Goal: Task Accomplishment & Management: Manage account settings

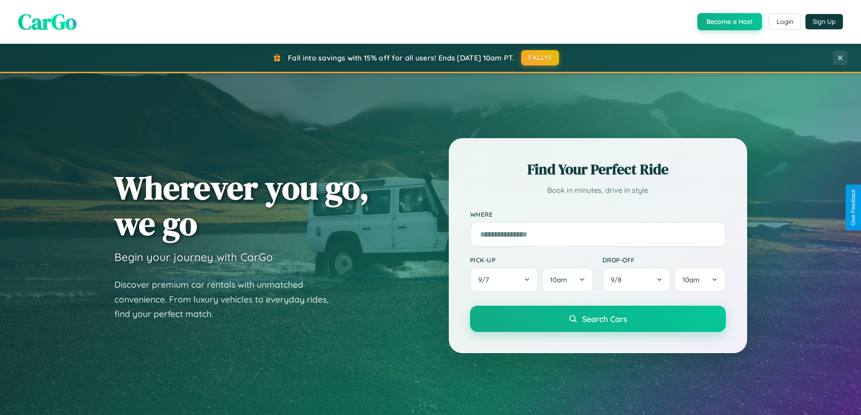
scroll to position [622, 0]
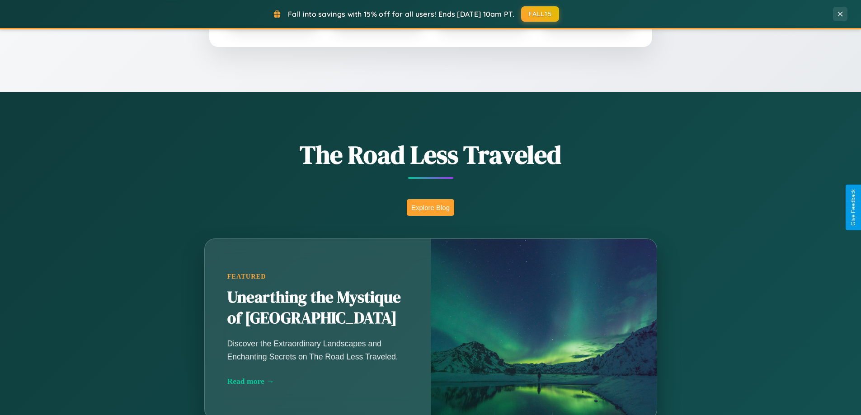
click at [430, 207] on button "Explore Blog" at bounding box center [430, 207] width 47 height 17
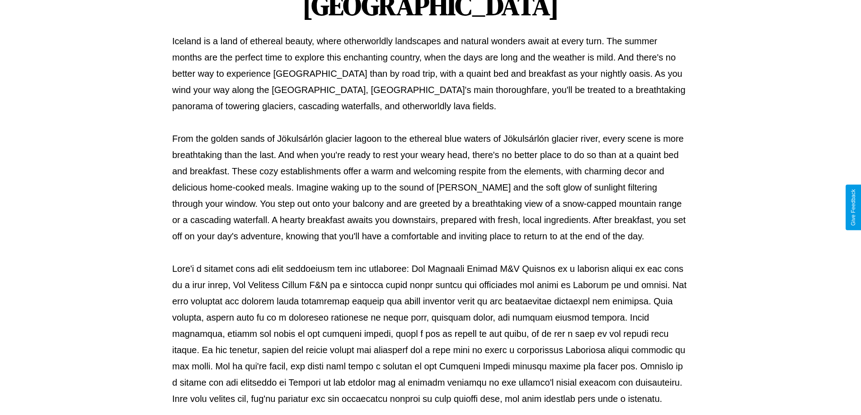
scroll to position [292, 0]
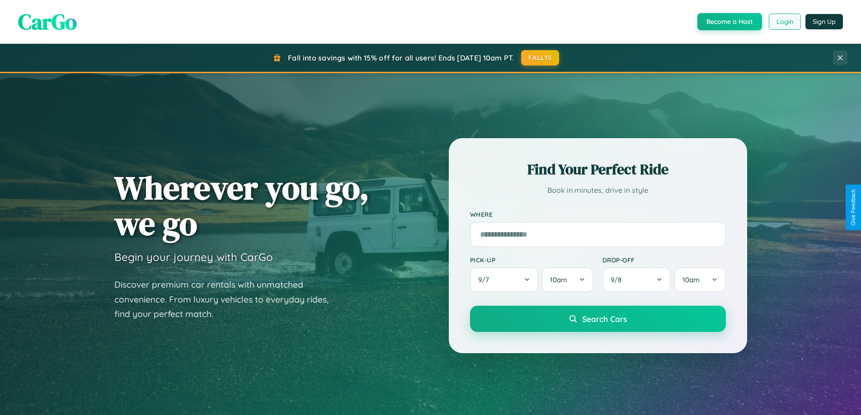
click at [784, 22] on button "Login" at bounding box center [784, 22] width 32 height 16
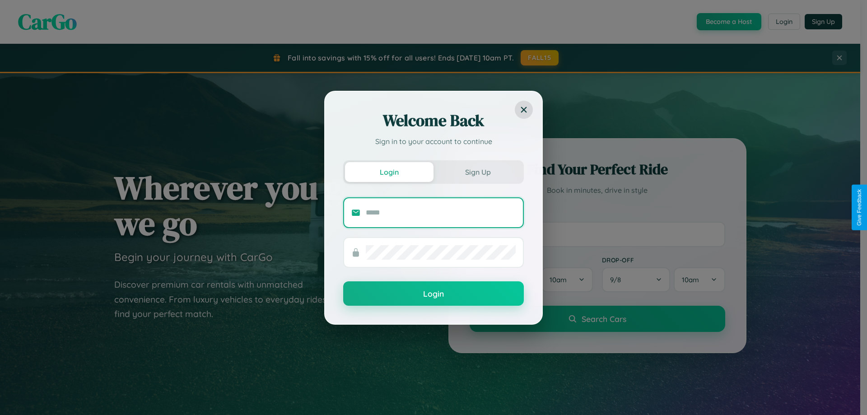
click at [441, 212] on input "text" at bounding box center [441, 213] width 150 height 14
type input "**********"
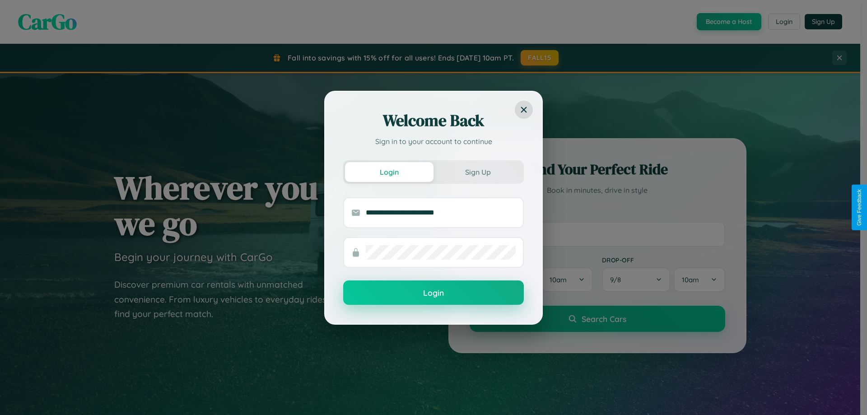
click at [434, 293] on button "Login" at bounding box center [433, 293] width 181 height 24
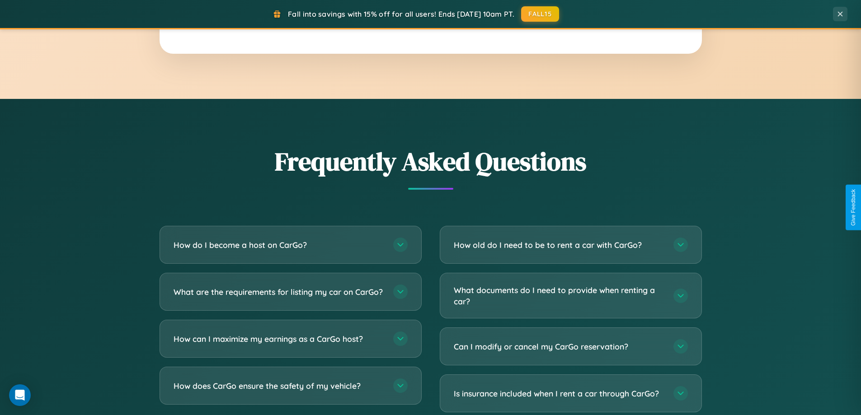
scroll to position [1738, 0]
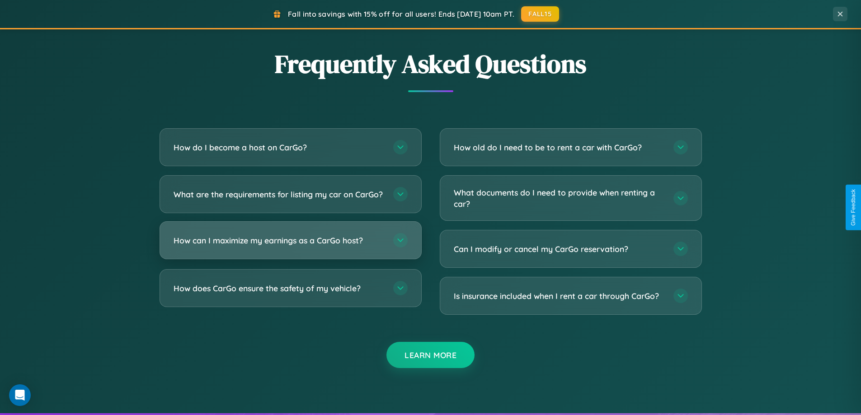
click at [290, 246] on h3 "How can I maximize my earnings as a CarGo host?" at bounding box center [278, 240] width 211 height 11
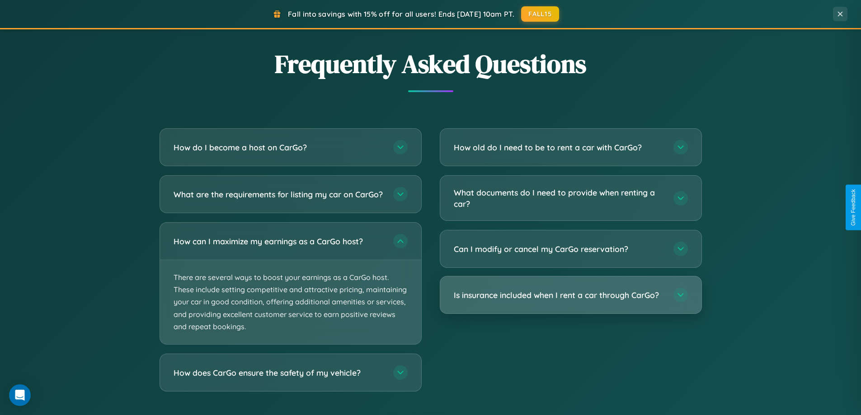
click at [570, 295] on h3 "Is insurance included when I rent a car through CarGo?" at bounding box center [559, 295] width 211 height 11
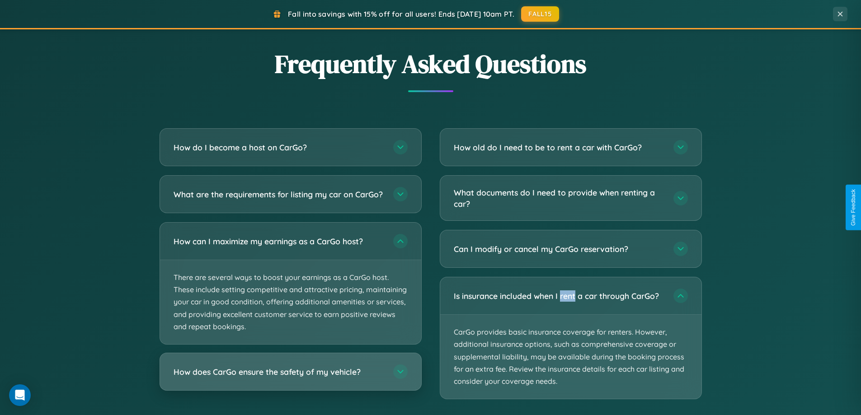
click at [290, 378] on h3 "How does CarGo ensure the safety of my vehicle?" at bounding box center [278, 371] width 211 height 11
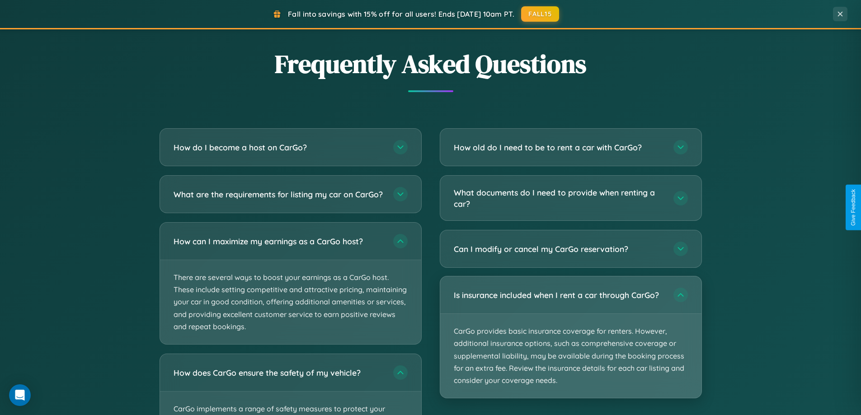
click at [570, 337] on p "CarGo provides basic insurance coverage for renters. However, additional insura…" at bounding box center [570, 356] width 261 height 84
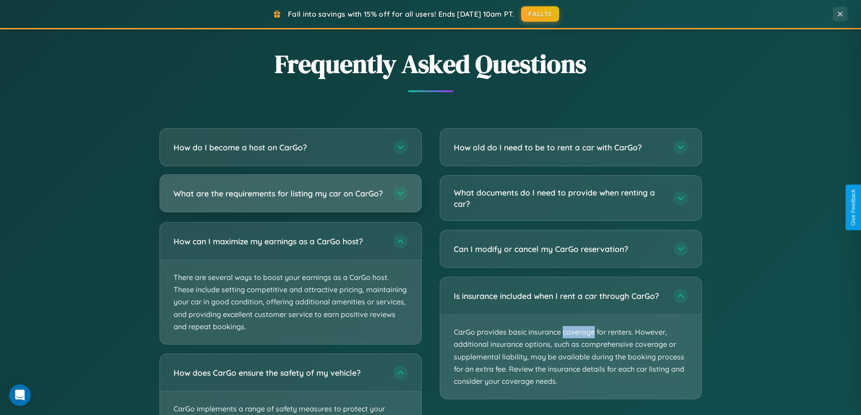
click at [290, 197] on h3 "What are the requirements for listing my car on CarGo?" at bounding box center [278, 193] width 211 height 11
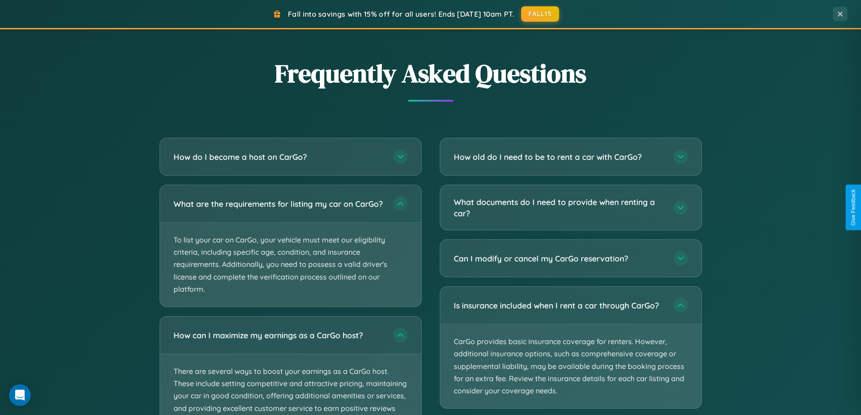
scroll to position [0, 0]
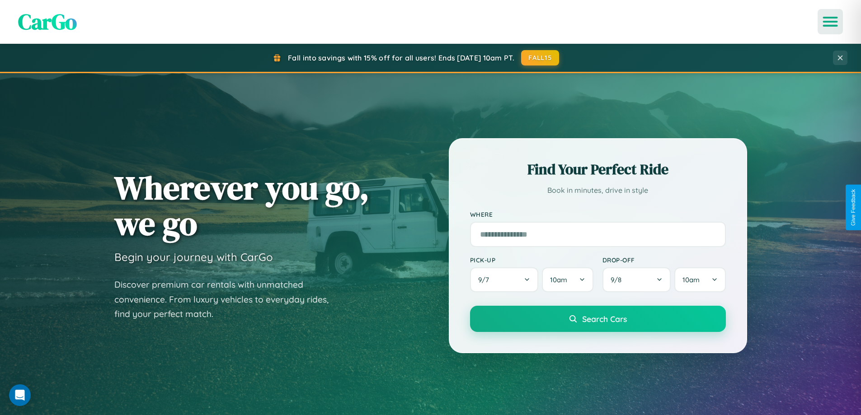
click at [830, 22] on icon "Open menu" at bounding box center [830, 22] width 13 height 8
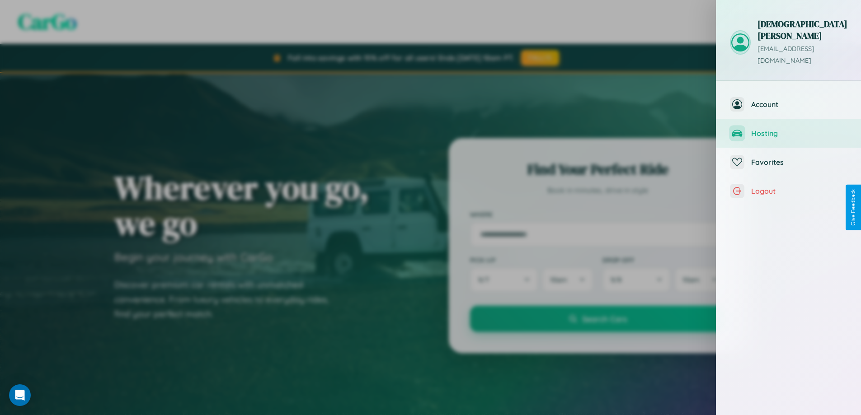
click at [788, 129] on span "Hosting" at bounding box center [799, 133] width 96 height 9
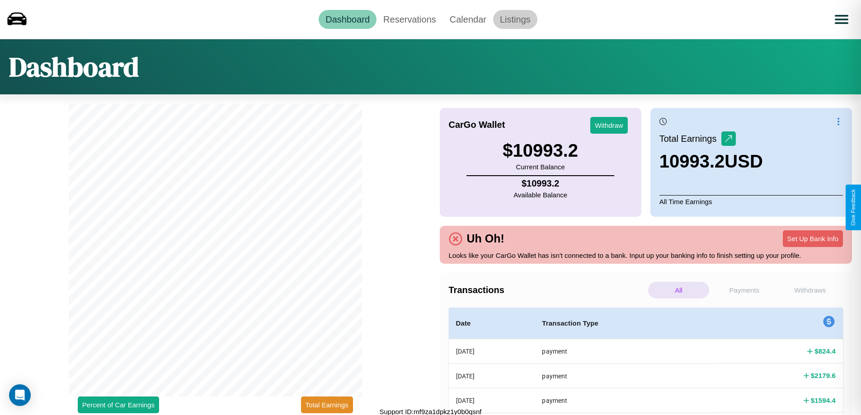
click at [515, 19] on link "Listings" at bounding box center [515, 19] width 44 height 19
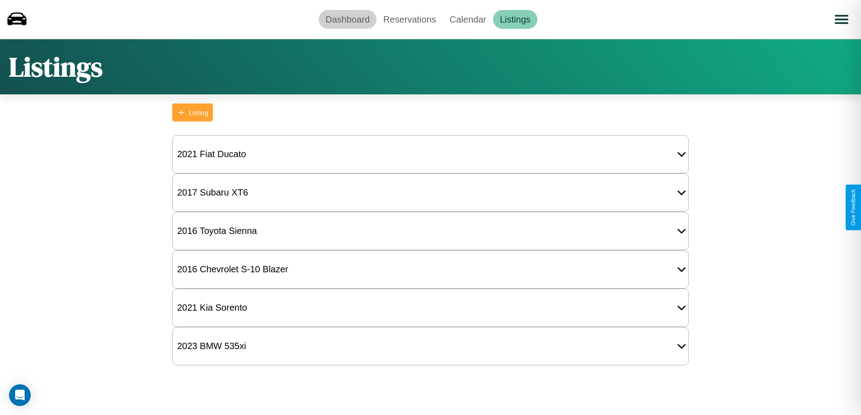
click at [347, 19] on link "Dashboard" at bounding box center [347, 19] width 58 height 19
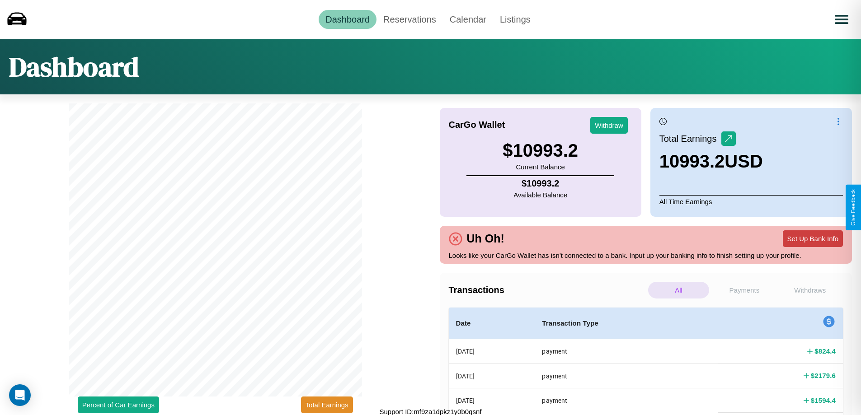
click at [812, 239] on button "Set Up Bank Info" at bounding box center [812, 238] width 60 height 17
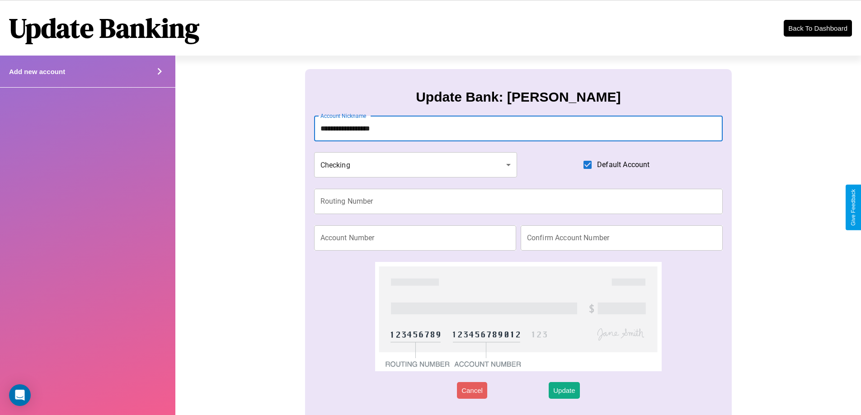
type input "**********"
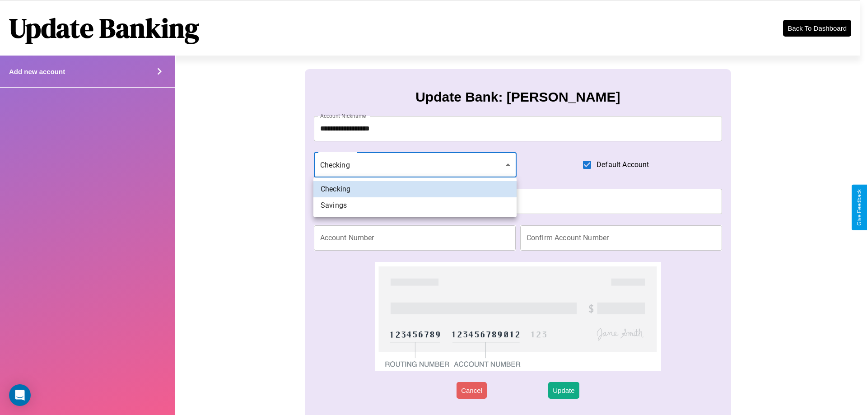
click at [415, 165] on div at bounding box center [433, 207] width 867 height 415
